Goal: Go to known website: Access a specific website the user already knows

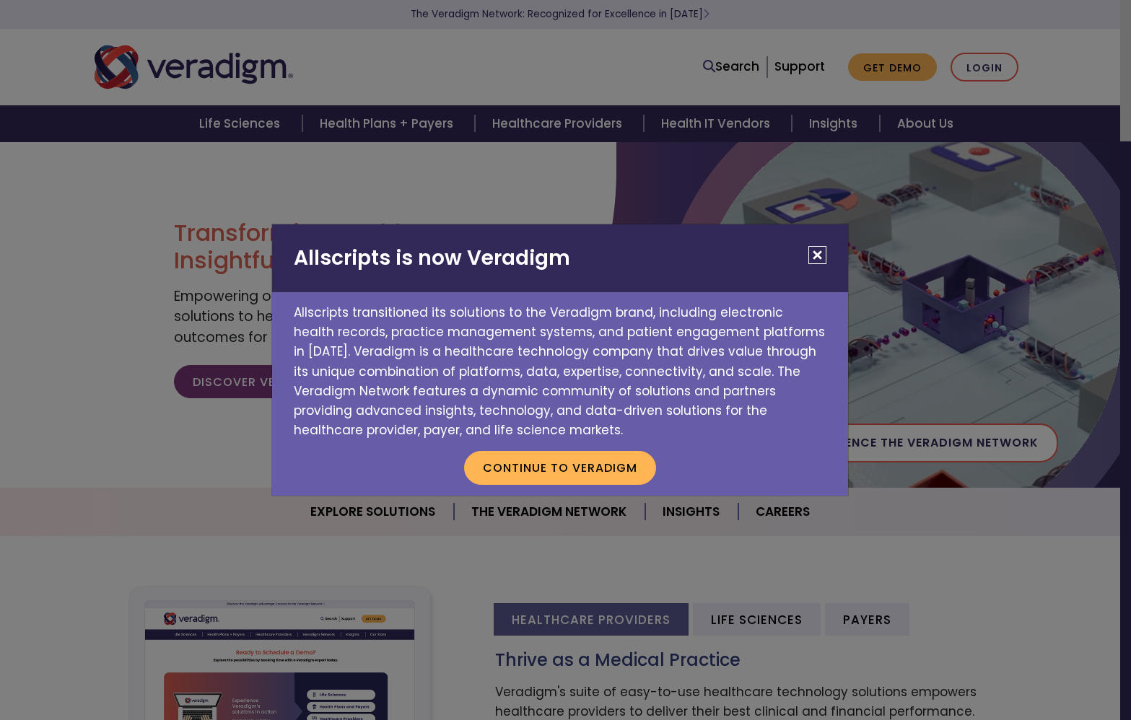
click at [821, 258] on button "Close" at bounding box center [817, 255] width 18 height 18
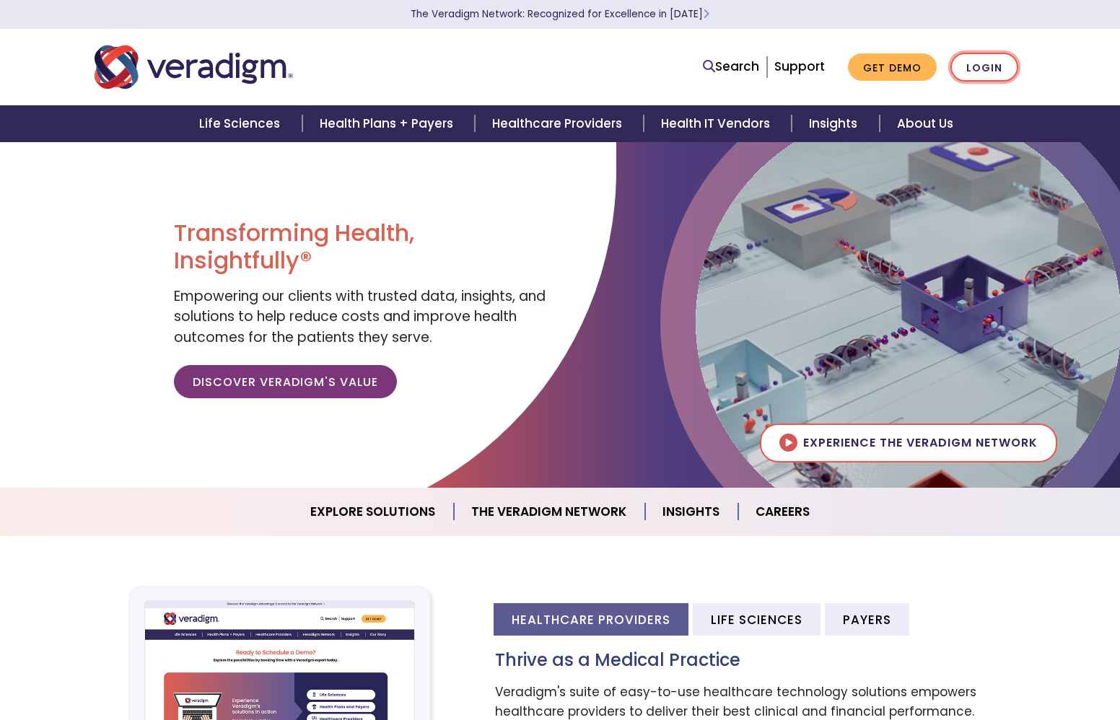
click at [984, 57] on link "Login" at bounding box center [984, 68] width 68 height 30
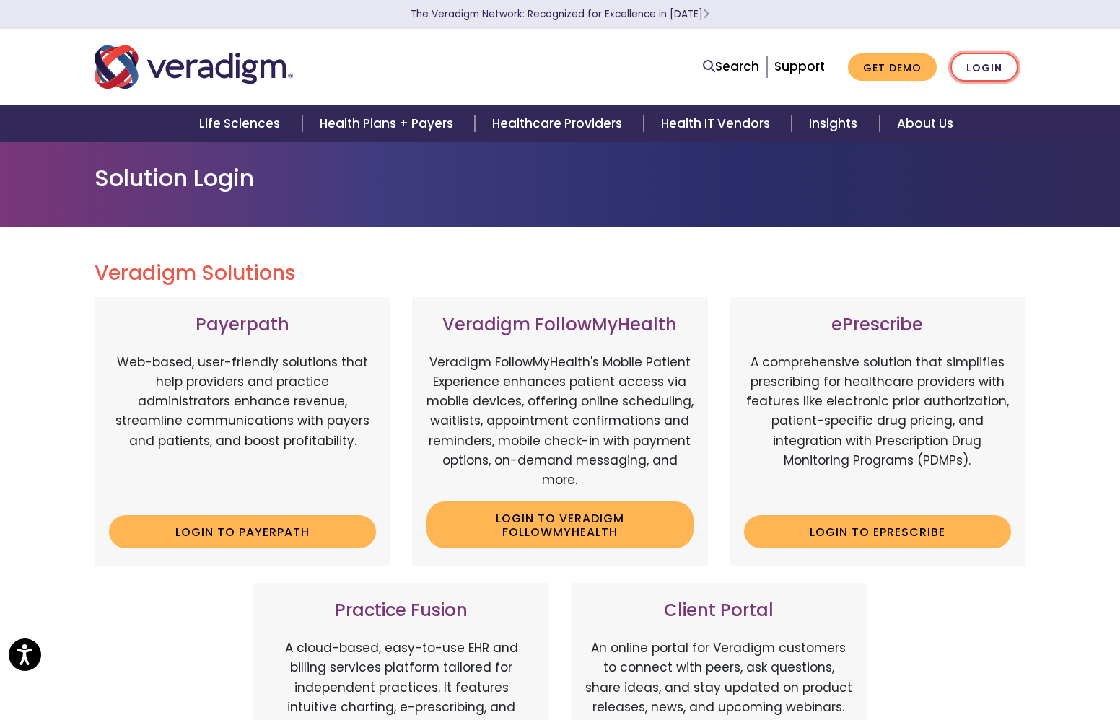
click at [979, 71] on link "Login" at bounding box center [984, 68] width 68 height 30
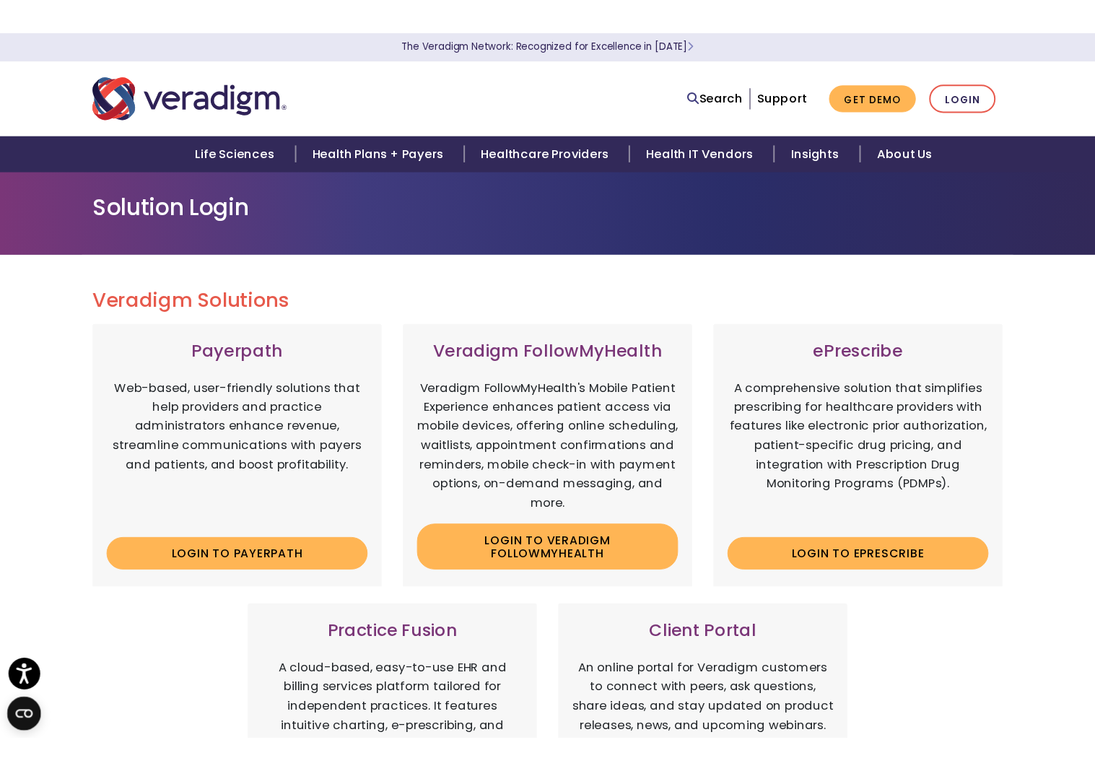
scroll to position [289, 0]
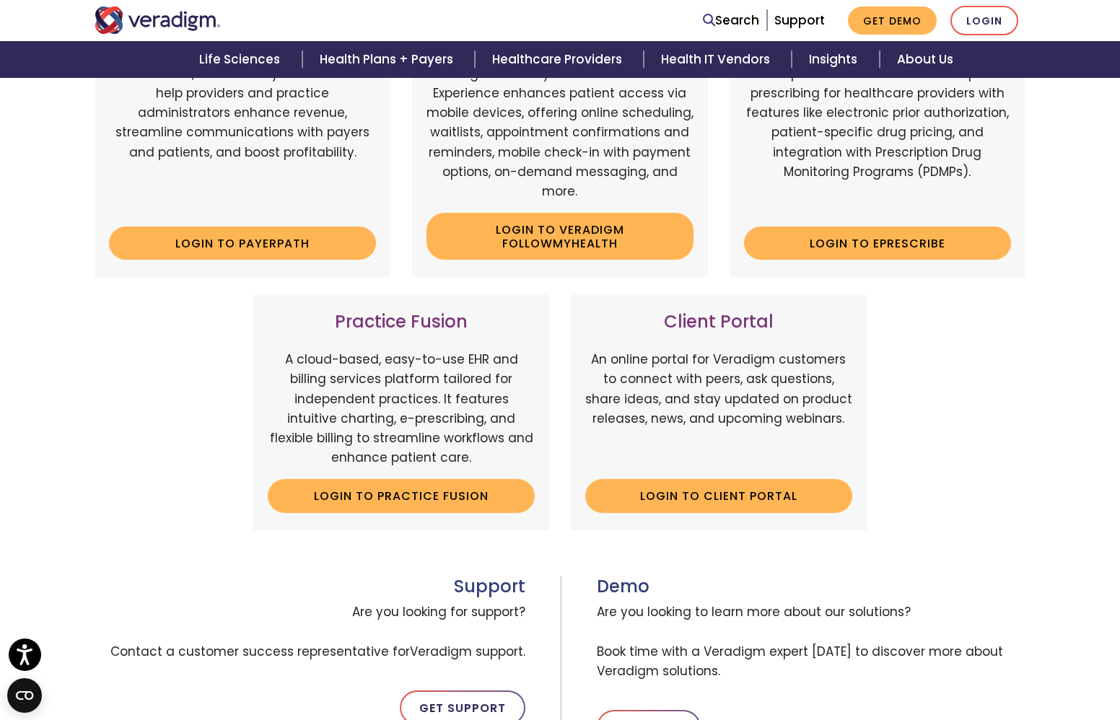
click at [705, 515] on div "Client Portal An online portal for Veradigm customers to connect with peers, as…" at bounding box center [719, 411] width 296 height 235
click at [708, 504] on link "Login to Client Portal" at bounding box center [718, 495] width 267 height 33
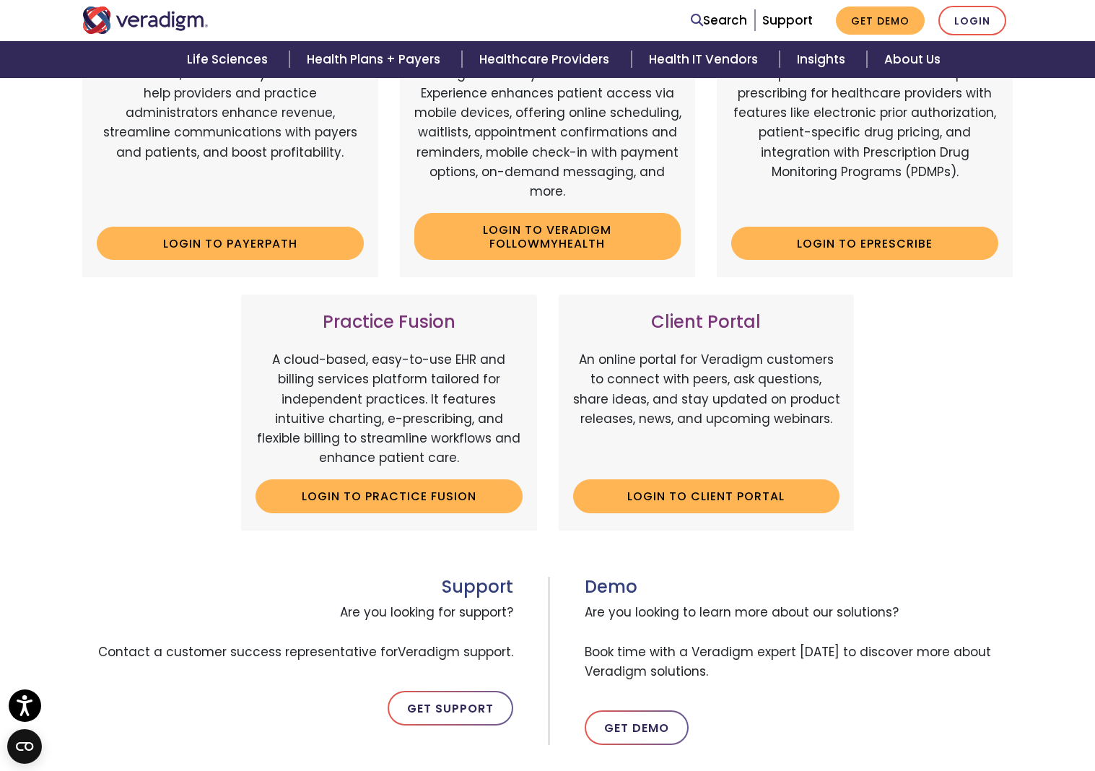
click at [1047, 177] on div "Veradigm Solutions Payerpath Web-based, user-friendly solutions that help provi…" at bounding box center [547, 370] width 1095 height 864
